Goal: Information Seeking & Learning: Check status

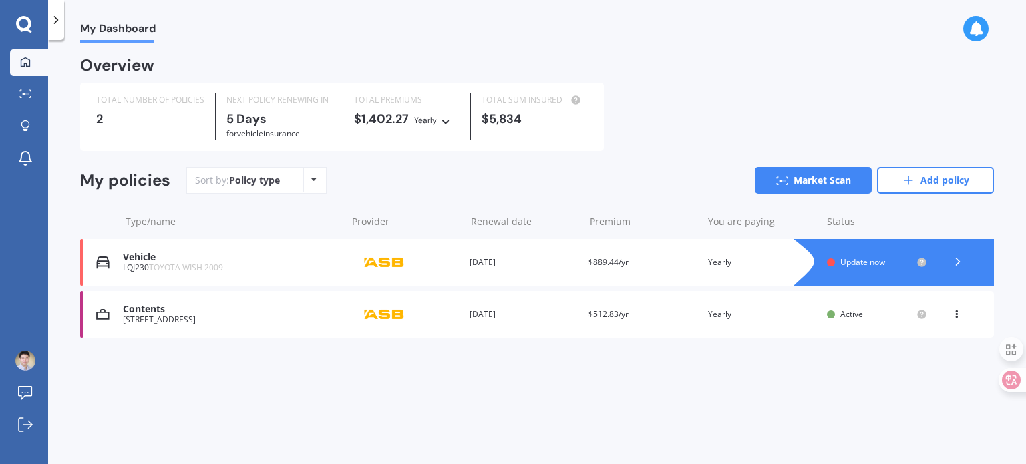
click at [869, 316] on div "Active" at bounding box center [875, 314] width 71 height 9
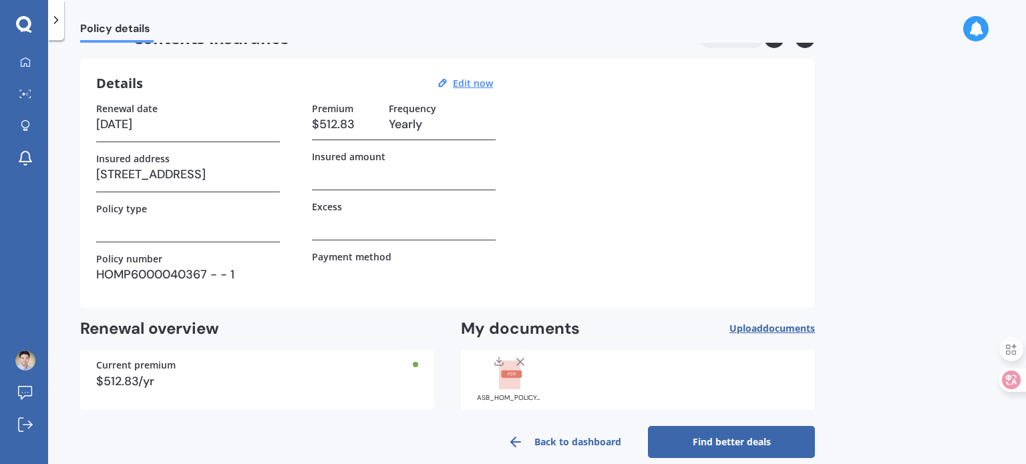
scroll to position [48, 0]
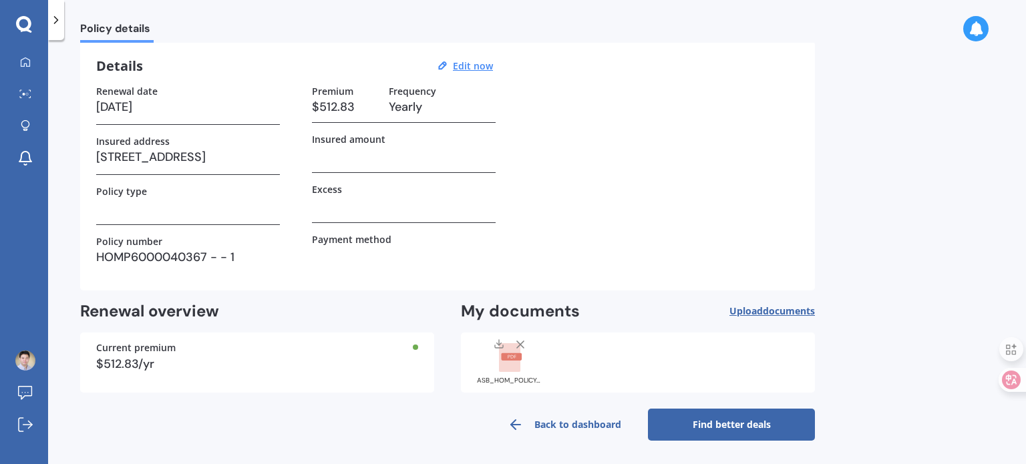
click at [50, 14] on icon at bounding box center [55, 19] width 13 height 13
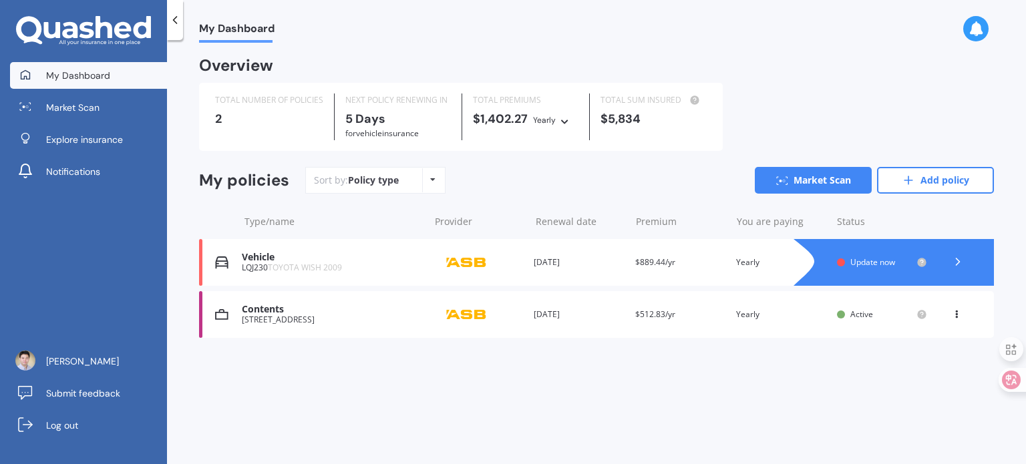
click at [959, 266] on icon at bounding box center [957, 261] width 13 height 13
click at [869, 260] on span "Update now" at bounding box center [872, 261] width 45 height 11
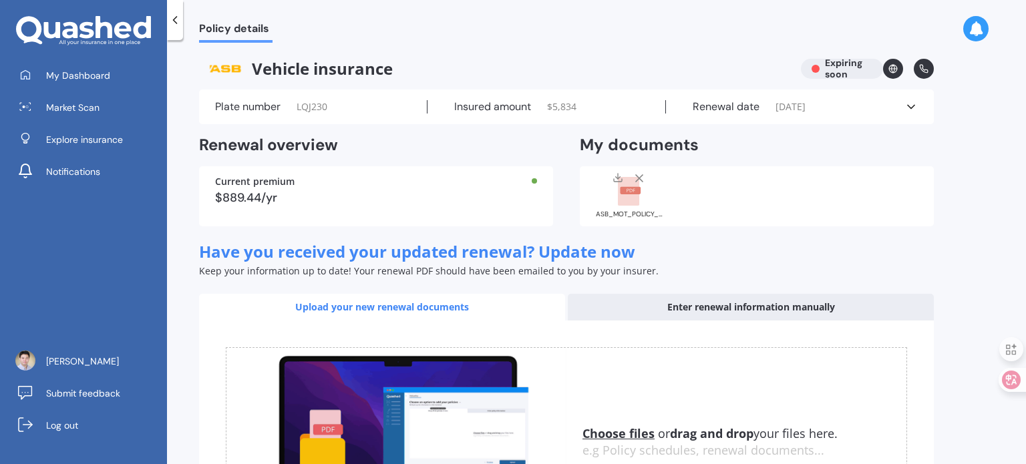
click at [844, 73] on div "Vehicle insurance Expiring soon" at bounding box center [566, 69] width 734 height 20
click at [358, 186] on div "Current premium $889.44/yr" at bounding box center [376, 196] width 354 height 60
click at [178, 26] on icon at bounding box center [174, 19] width 13 height 13
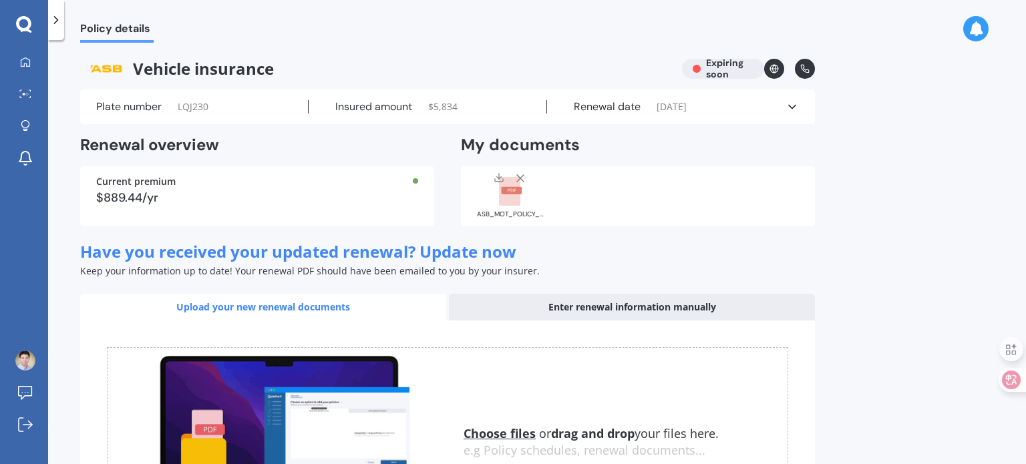
click at [58, 16] on icon at bounding box center [55, 19] width 13 height 13
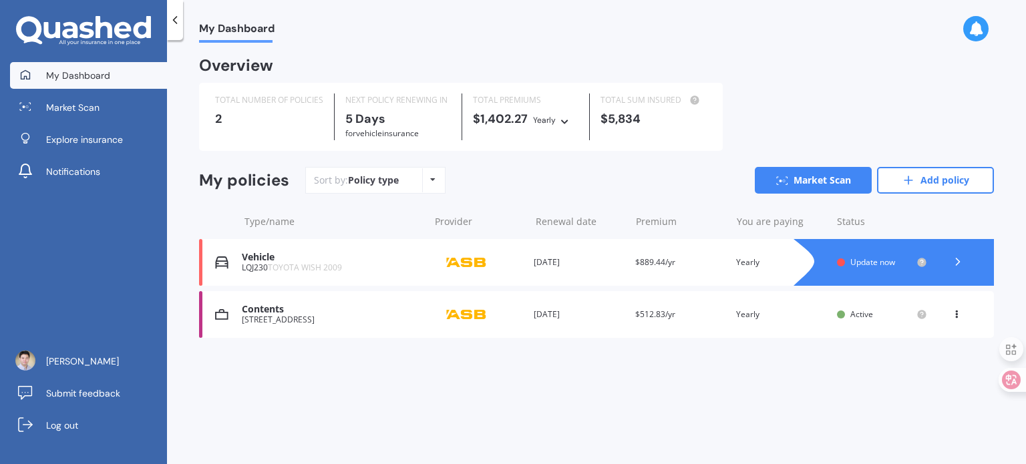
click at [449, 365] on div "Overview TOTAL NUMBER OF POLICIES 2 NEXT POLICY RENEWING IN 5 Days for Vehicle …" at bounding box center [596, 214] width 795 height 311
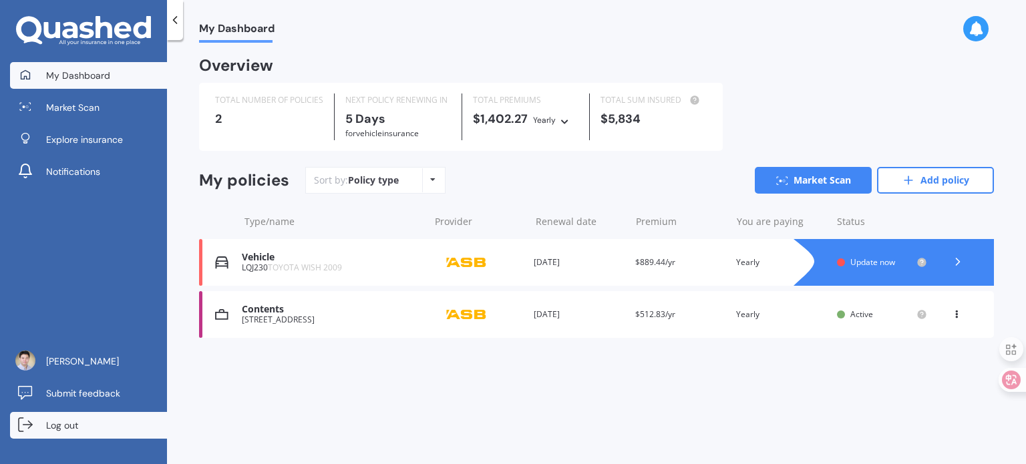
click at [69, 429] on span "Log out" at bounding box center [62, 425] width 32 height 13
